Goal: Communication & Community: Connect with others

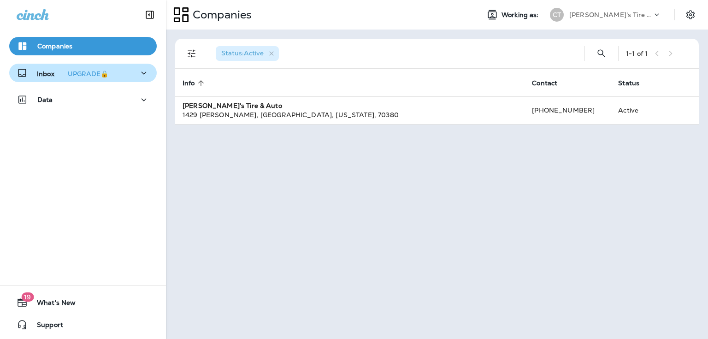
click at [41, 69] on p "Inbox UPGRADE🔒" at bounding box center [74, 73] width 75 height 10
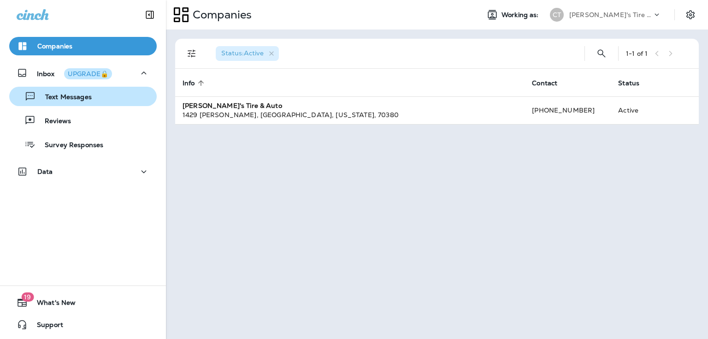
click at [64, 100] on p "Text Messages" at bounding box center [64, 97] width 56 height 9
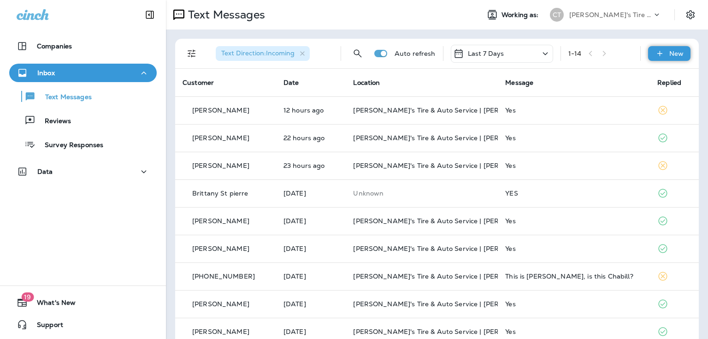
click at [673, 55] on p "New" at bounding box center [677, 53] width 14 height 7
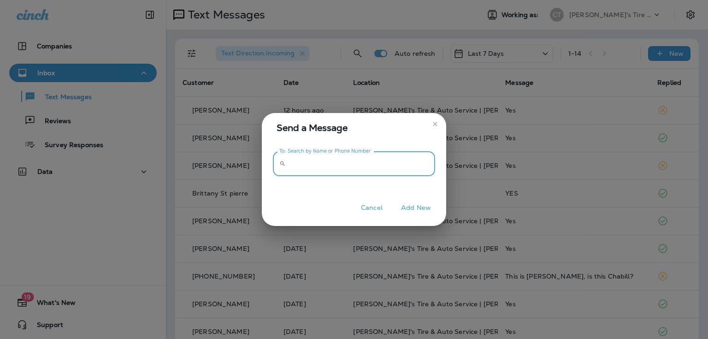
click at [340, 173] on input "To: Search by Name or Phone Number" at bounding box center [363, 164] width 146 height 24
click at [340, 161] on input "To: Search by Name or Phone Number" at bounding box center [363, 164] width 146 height 24
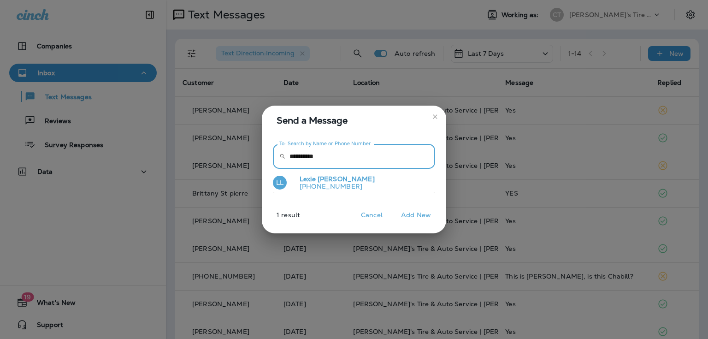
type input "**********"
click at [333, 183] on p "[PHONE_NUMBER]" at bounding box center [333, 186] width 83 height 7
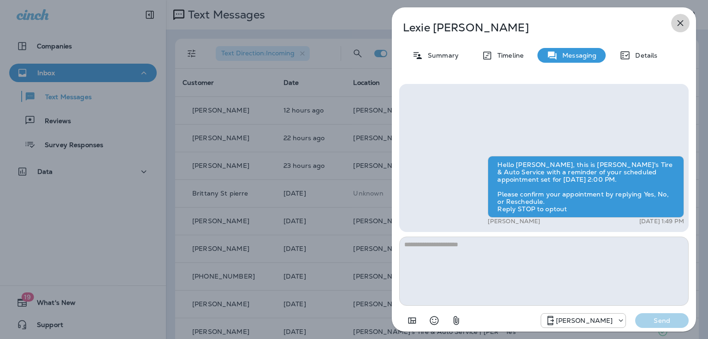
click at [683, 26] on icon "button" at bounding box center [680, 23] width 11 height 11
